Goal: Information Seeking & Learning: Learn about a topic

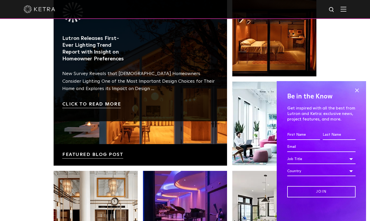
scroll to position [874, 0]
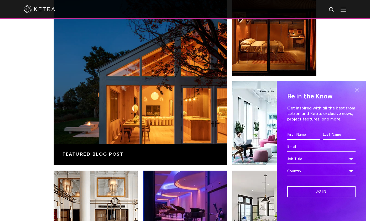
click at [232, 58] on span "Creating a Smart Bedroom (Mansion Global) Click to read more The Importance of …" at bounding box center [274, 81] width 89 height 179
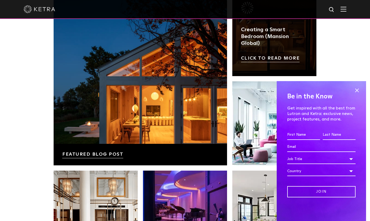
click at [240, 57] on link at bounding box center [274, 34] width 84 height 84
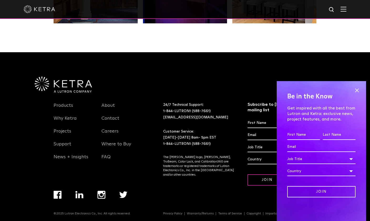
scroll to position [1105, 0]
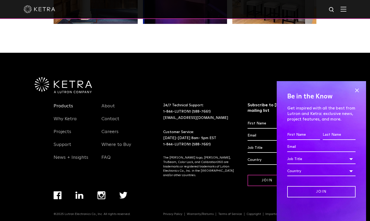
click at [68, 115] on link "Products" at bounding box center [63, 109] width 19 height 12
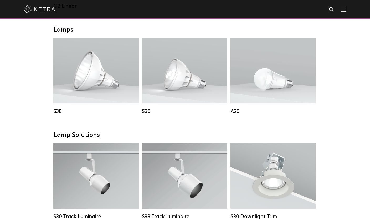
scroll to position [368, 0]
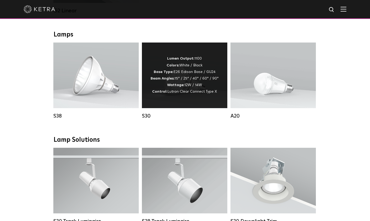
click at [149, 100] on div "Lumen Output: 1100 Colors: White / Black Base Type: E26 Edison Base / GU24 Beam…" at bounding box center [184, 76] width 85 height 66
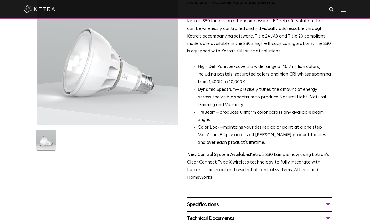
scroll to position [63, 0]
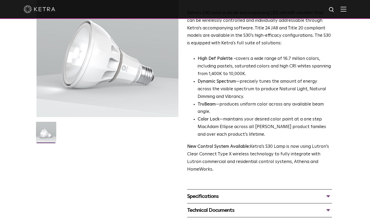
click at [197, 192] on div "Specifications" at bounding box center [259, 196] width 145 height 8
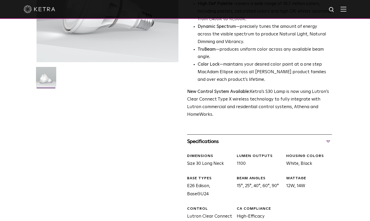
scroll to position [121, 0]
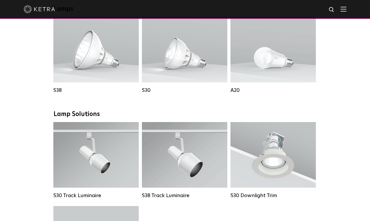
scroll to position [395, 0]
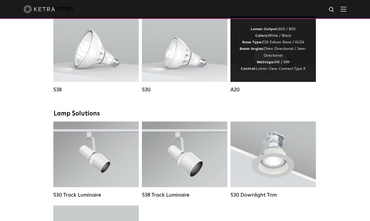
click at [259, 66] on div "Lumen Output: 600 / 800 Colors: White / Black Base Type: E26 Edison Base / GU24…" at bounding box center [273, 49] width 70 height 46
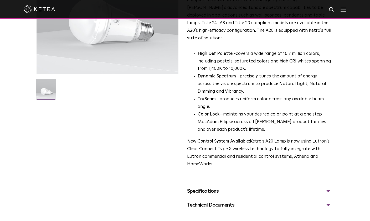
scroll to position [106, 0]
